Goal: Information Seeking & Learning: Learn about a topic

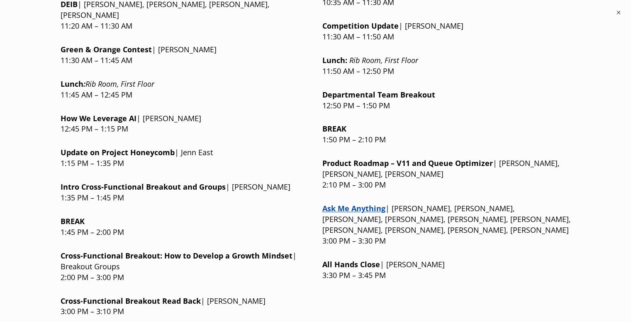
scroll to position [1058, 0]
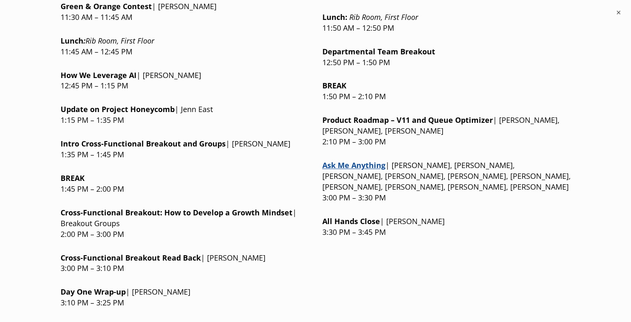
click at [255, 246] on div at bounding box center [185, 249] width 248 height 6
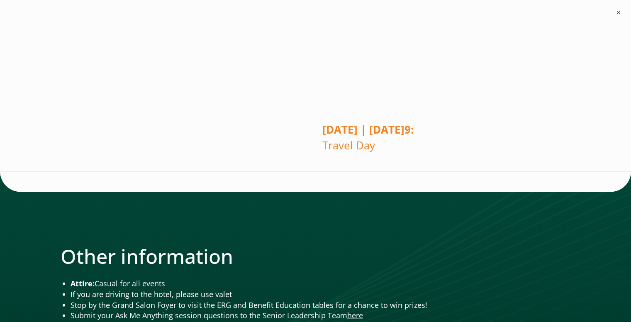
scroll to position [1817, 0]
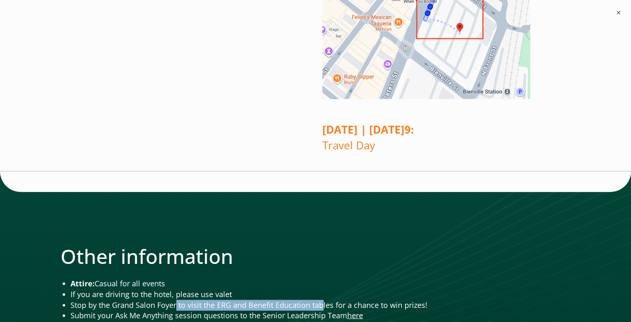
drag, startPoint x: 175, startPoint y: 223, endPoint x: 322, endPoint y: 218, distance: 146.8
click at [322, 300] on li "Stop by the Grand Salon Foyer to visit the ERG and Benefit Education tables for…" at bounding box center [320, 305] width 500 height 11
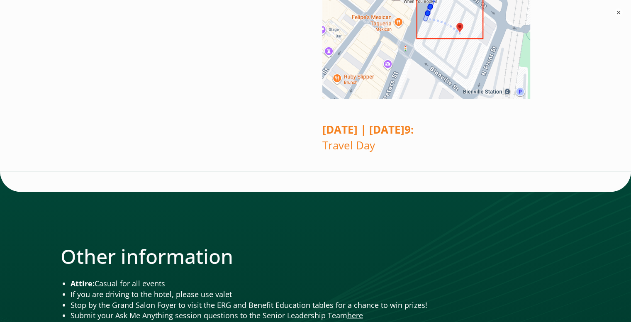
click at [299, 278] on li "Attire: Casual for all events" at bounding box center [320, 283] width 500 height 11
drag, startPoint x: 213, startPoint y: 210, endPoint x: 235, endPoint y: 208, distance: 21.7
click at [235, 289] on li "If you are driving to the hotel, please use valet" at bounding box center [320, 294] width 500 height 11
copy li "valet"
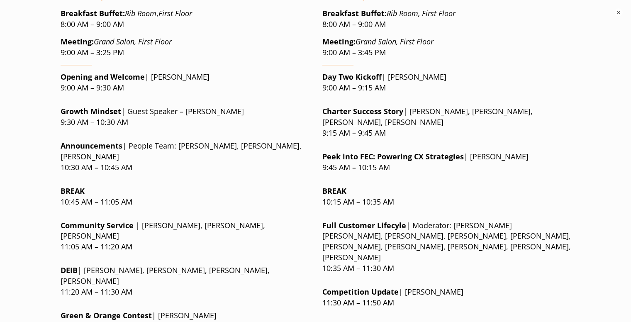
scroll to position [792, 0]
drag, startPoint x: 134, startPoint y: 253, endPoint x: 60, endPoint y: 237, distance: 76.4
click at [84, 228] on div "[DATE] | [DATE] Breakfast Buffet : Rib Room , First Floor 8:00 AM – 9:00 AM Mee…" at bounding box center [185, 301] width 248 height 644
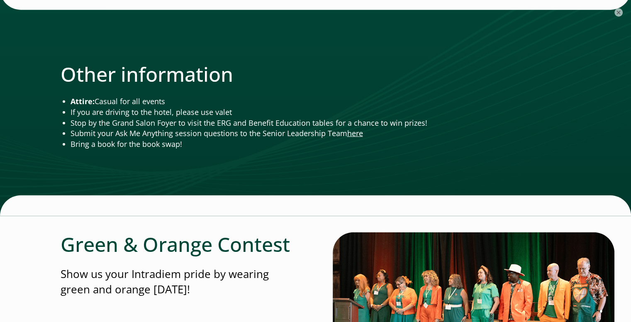
scroll to position [258, 0]
